Goal: Task Accomplishment & Management: Use online tool/utility

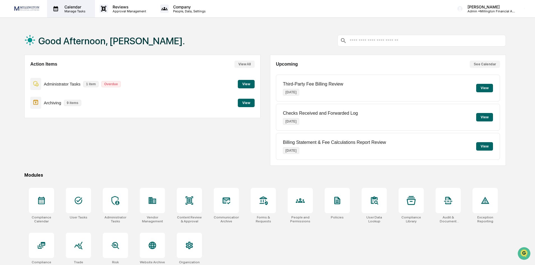
click at [75, 4] on p "Calendar" at bounding box center [74, 6] width 28 height 5
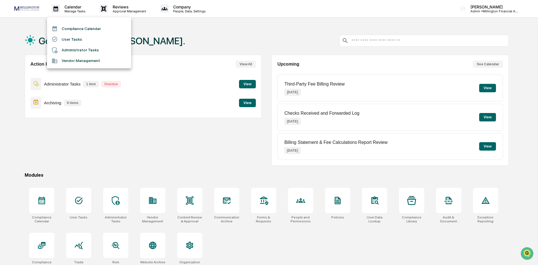
click at [68, 48] on li "Administrator Tasks" at bounding box center [89, 50] width 84 height 11
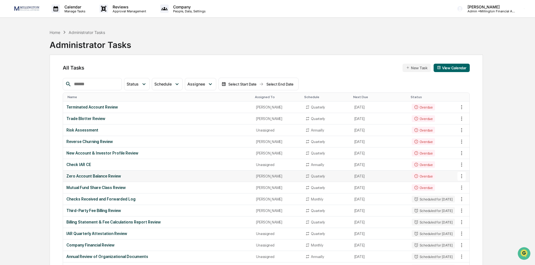
click at [419, 176] on div "Overdue" at bounding box center [423, 176] width 23 height 7
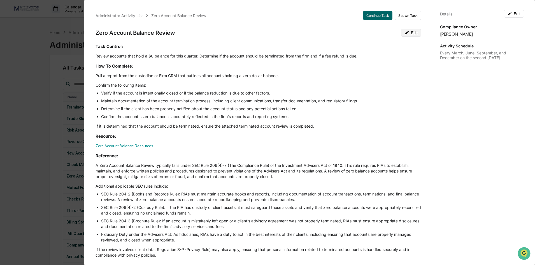
click at [409, 35] on button "Edit" at bounding box center [411, 33] width 20 height 8
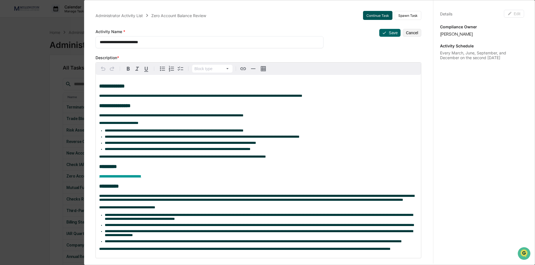
click at [374, 15] on button "Continue Task" at bounding box center [377, 15] width 29 height 9
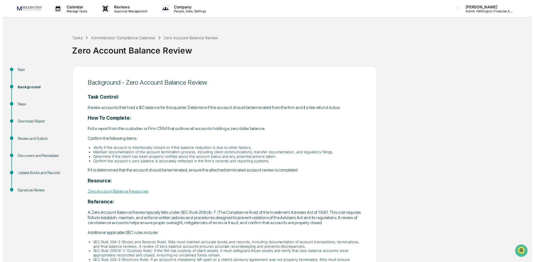
scroll to position [63, 0]
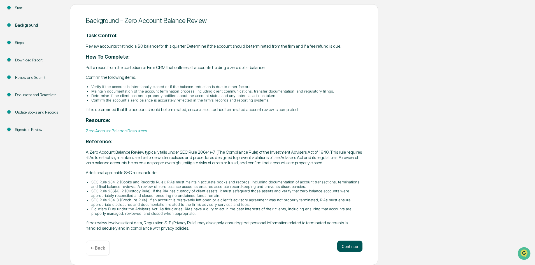
click at [352, 248] on button "Continue" at bounding box center [349, 246] width 25 height 11
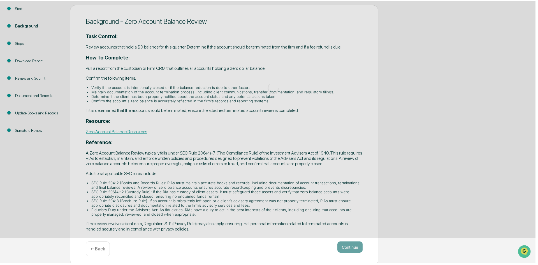
scroll to position [0, 0]
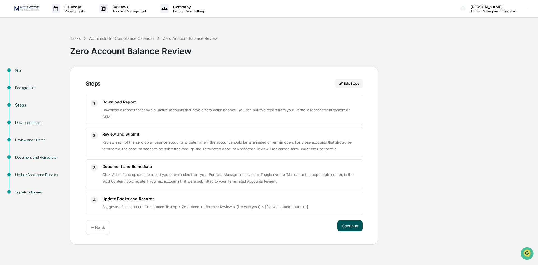
click at [351, 220] on button "Continue" at bounding box center [349, 225] width 25 height 11
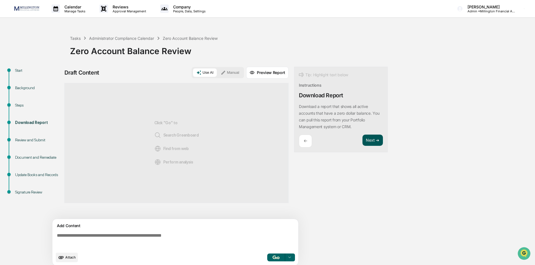
click at [374, 137] on button "Next ➔" at bounding box center [373, 140] width 20 height 11
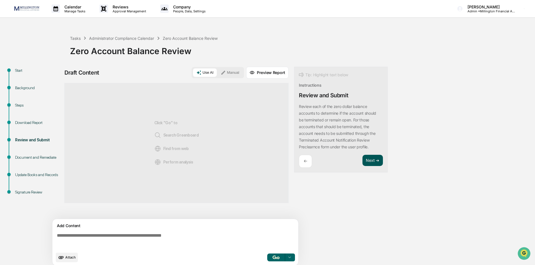
click at [371, 158] on button "Next ➔" at bounding box center [373, 160] width 20 height 11
click at [367, 152] on button "Next ➔" at bounding box center [373, 153] width 20 height 11
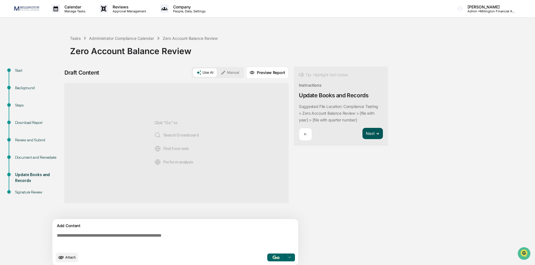
click at [369, 134] on button "Next ➔" at bounding box center [373, 133] width 20 height 11
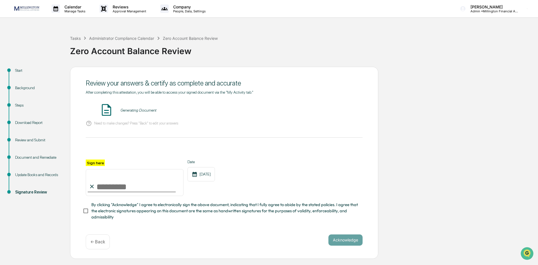
click at [122, 187] on input "Sign here" at bounding box center [135, 182] width 98 height 27
type input "**********"
click at [325, 113] on button "VIEW" at bounding box center [331, 110] width 36 height 10
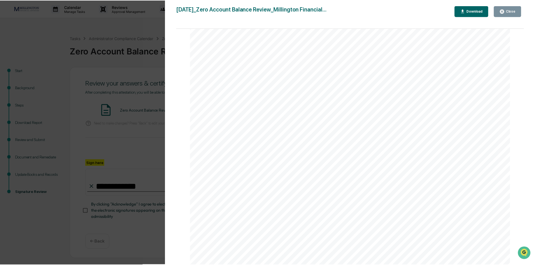
scroll to position [701, 0]
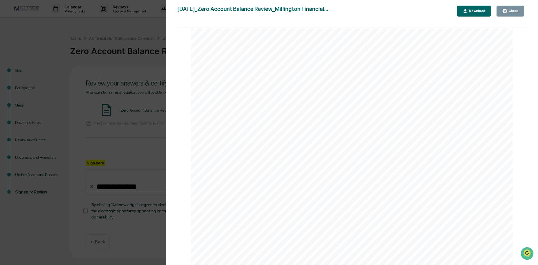
click at [513, 12] on div "Close" at bounding box center [513, 11] width 11 height 4
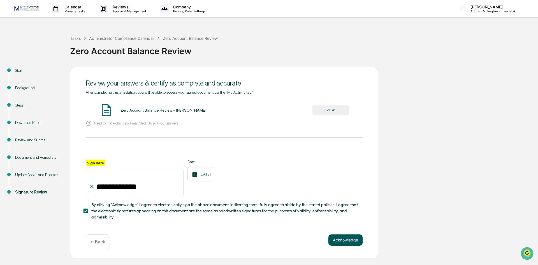
click at [351, 242] on button "Acknowledge" at bounding box center [346, 239] width 34 height 11
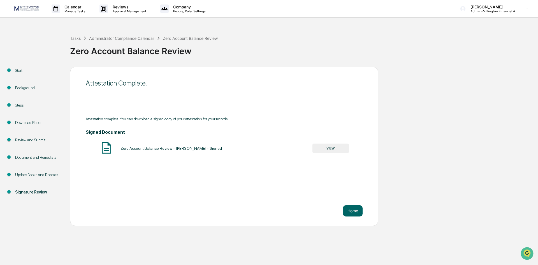
click at [337, 149] on button "VIEW" at bounding box center [331, 149] width 36 height 10
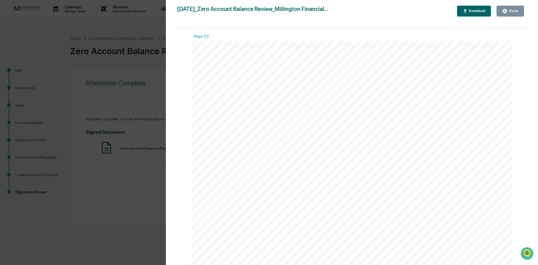
click at [468, 11] on icon "button" at bounding box center [465, 10] width 5 height 5
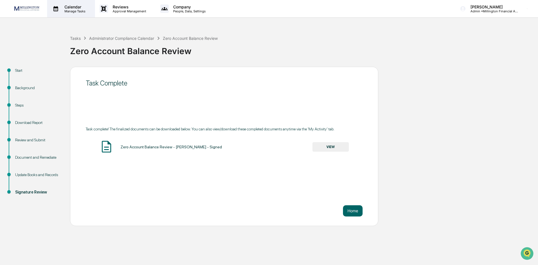
click at [71, 9] on p "Manage Tasks" at bounding box center [74, 11] width 28 height 4
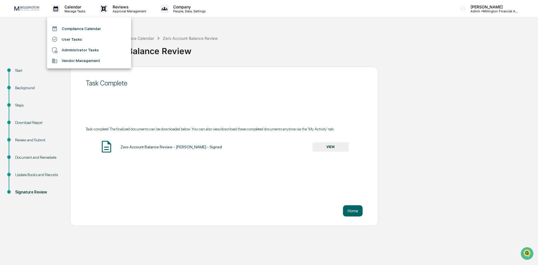
click at [68, 51] on li "Administrator Tasks" at bounding box center [89, 50] width 84 height 11
